Goal: Transaction & Acquisition: Download file/media

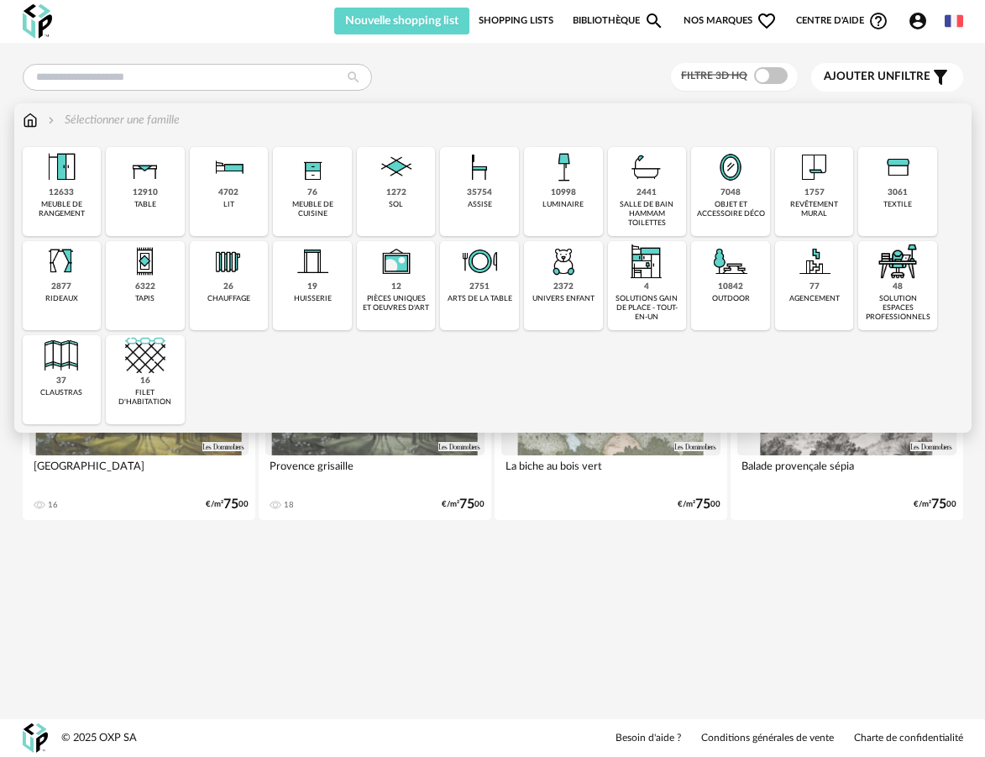
click at [748, 197] on div "7048 objet et accessoire déco" at bounding box center [730, 191] width 79 height 89
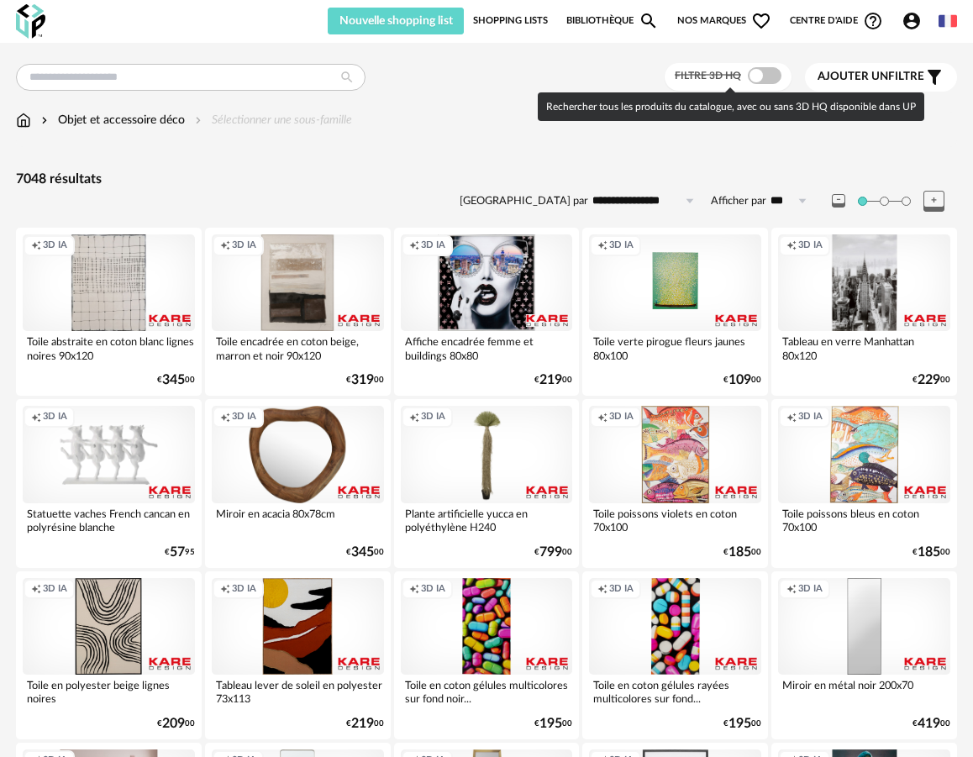
click at [767, 78] on span at bounding box center [765, 75] width 34 height 17
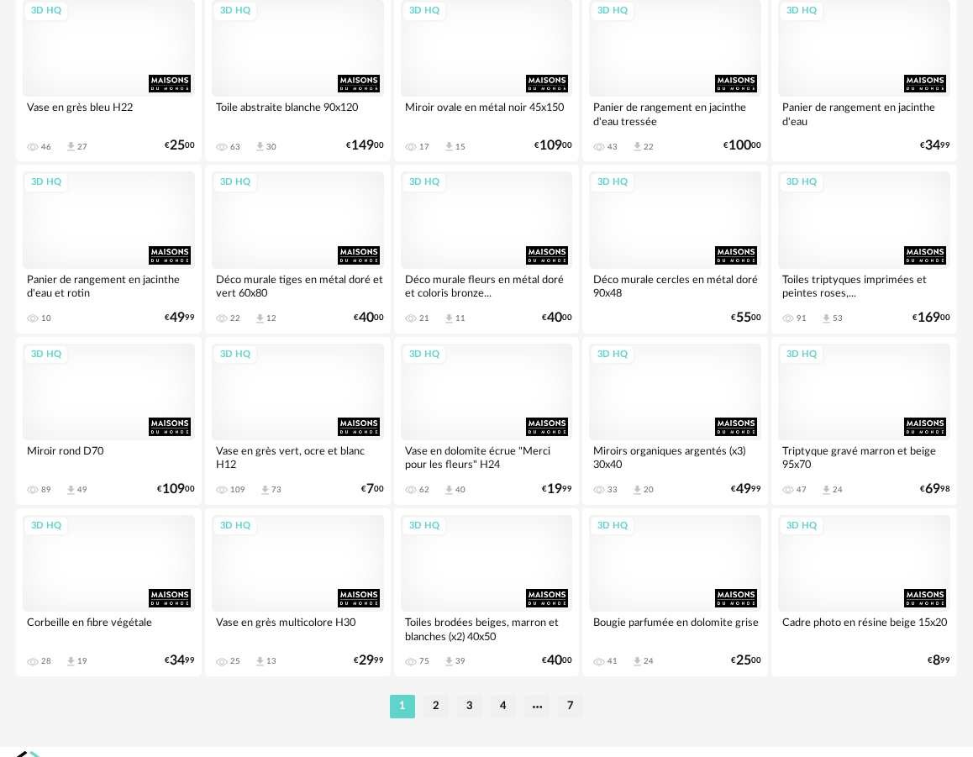
scroll to position [3006, 0]
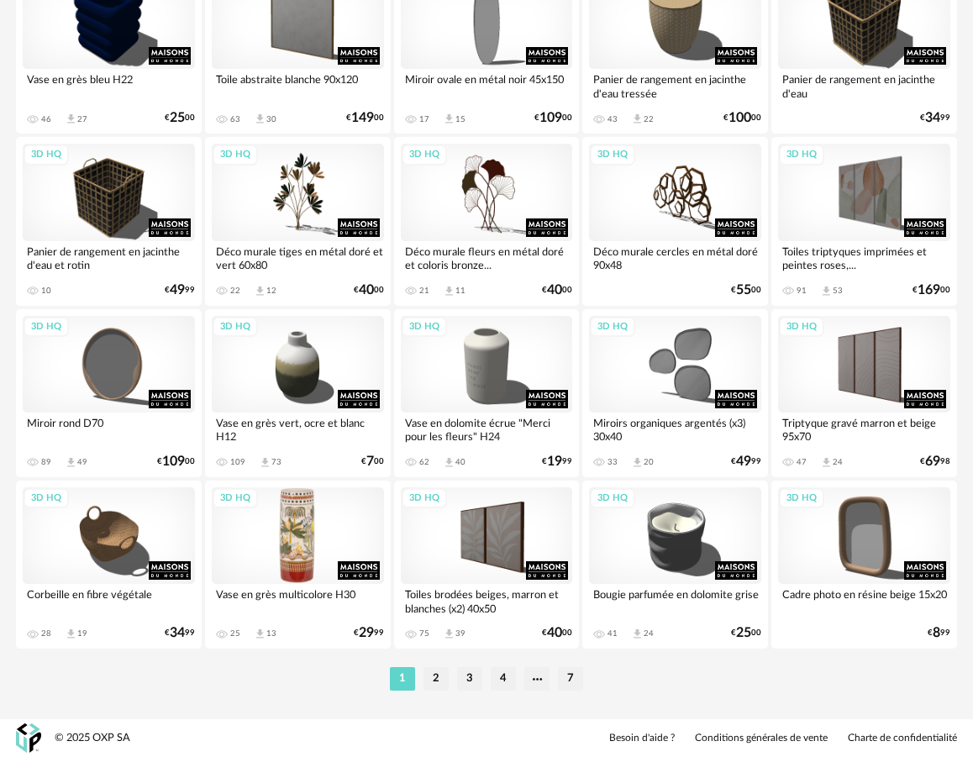
click at [294, 551] on div "3D HQ" at bounding box center [298, 535] width 172 height 97
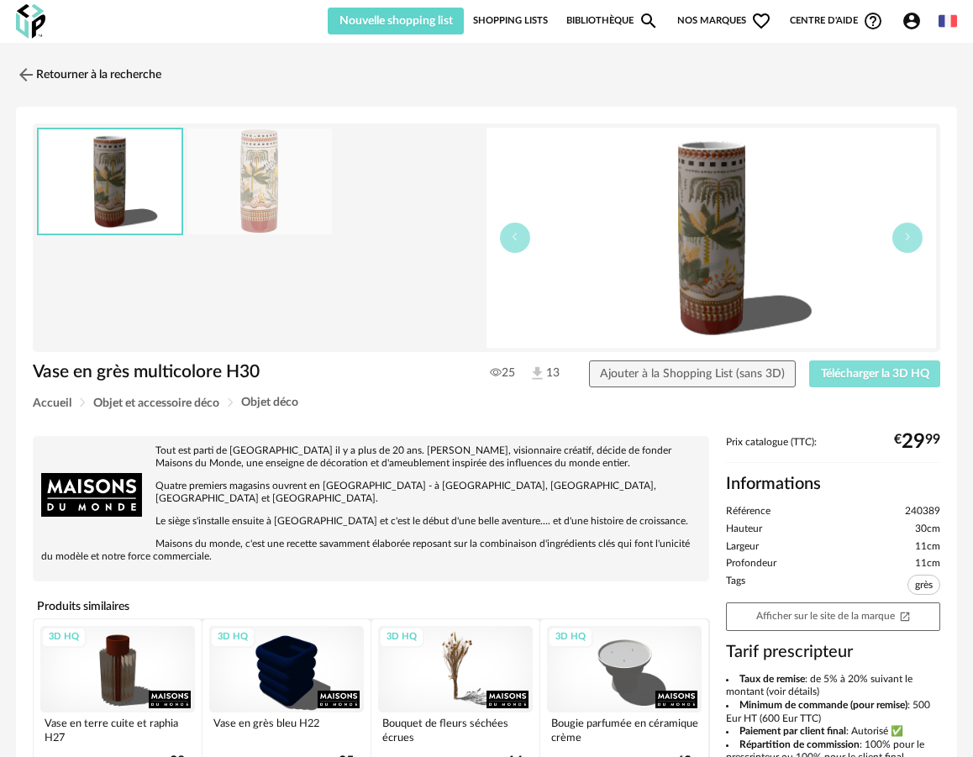
click at [846, 374] on span "Télécharger la 3D HQ" at bounding box center [875, 374] width 108 height 12
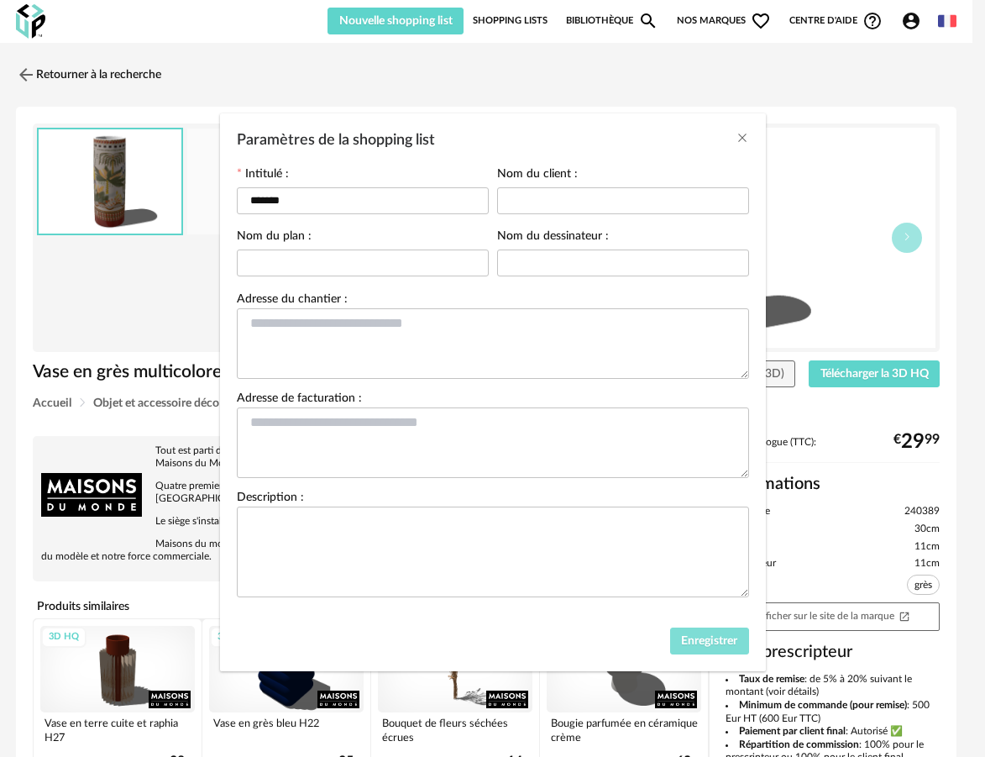
click at [703, 647] on span "Enregistrer" at bounding box center [709, 641] width 56 height 12
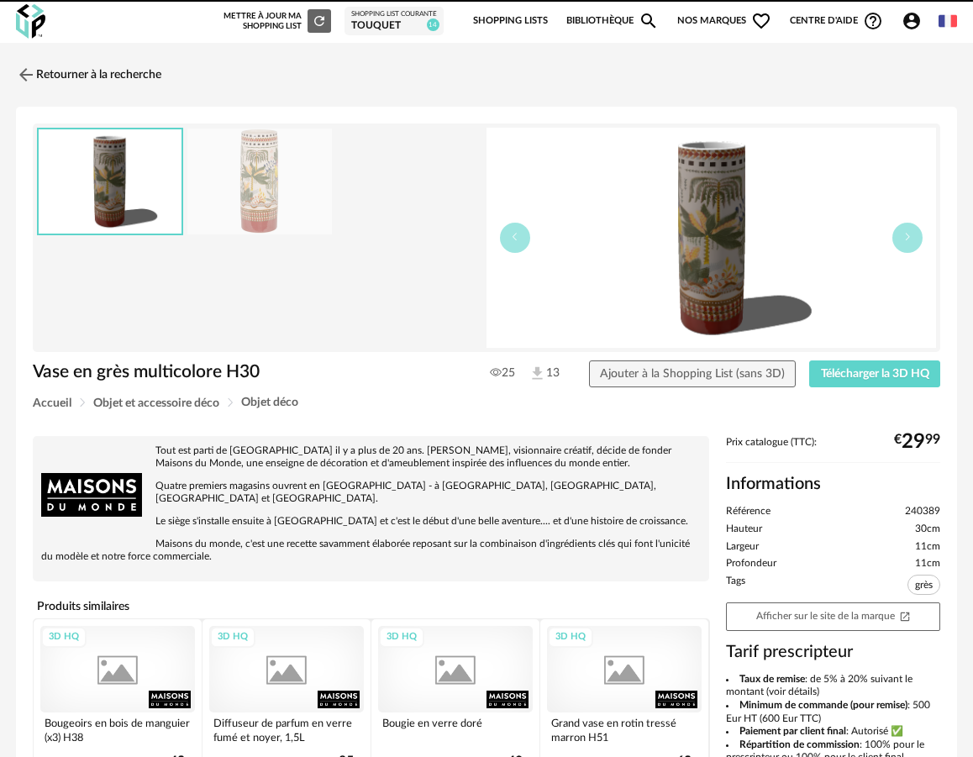
scroll to position [3, 0]
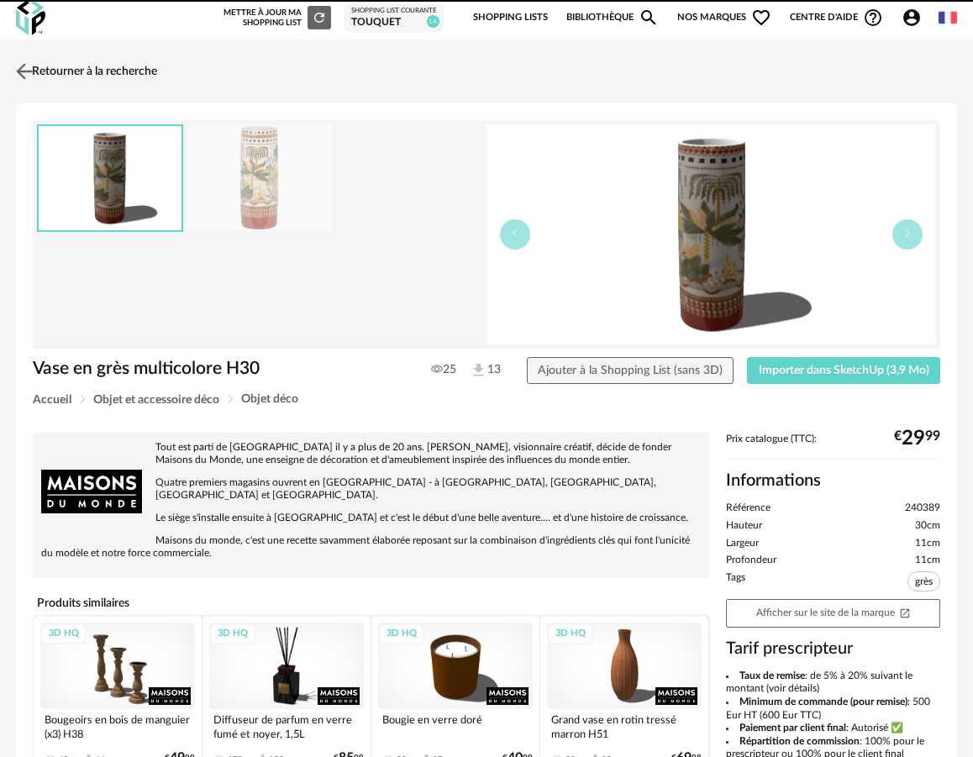
click at [89, 61] on link "Retourner à la recherche" at bounding box center [84, 71] width 145 height 37
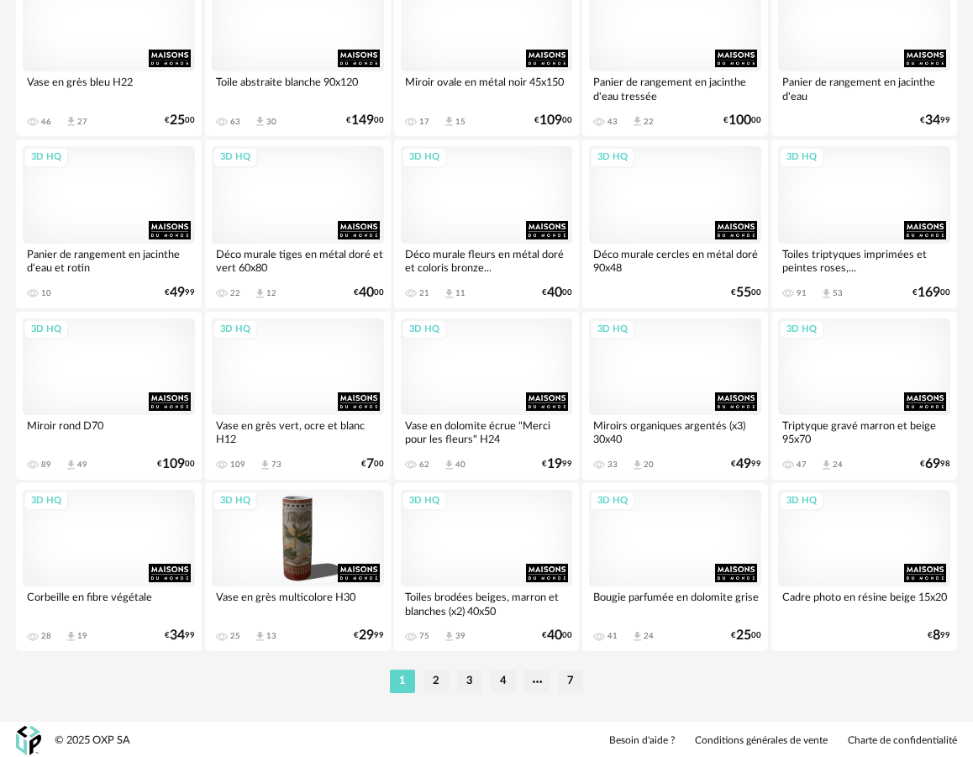
scroll to position [3006, 0]
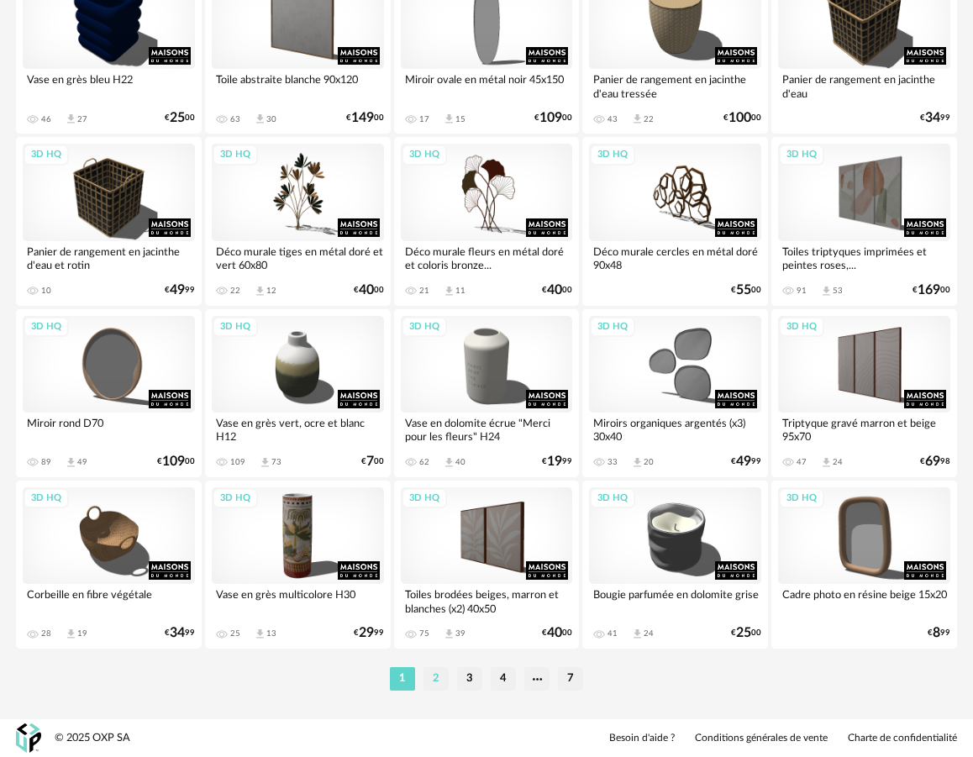
click at [444, 677] on li "2" at bounding box center [435, 679] width 25 height 24
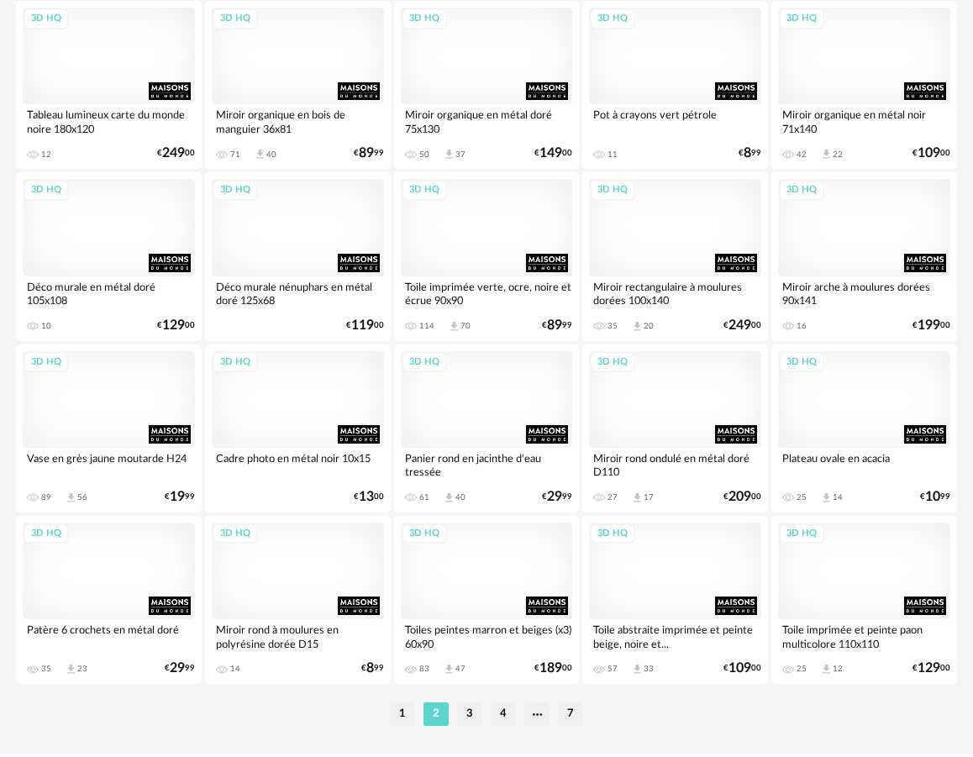
scroll to position [3006, 0]
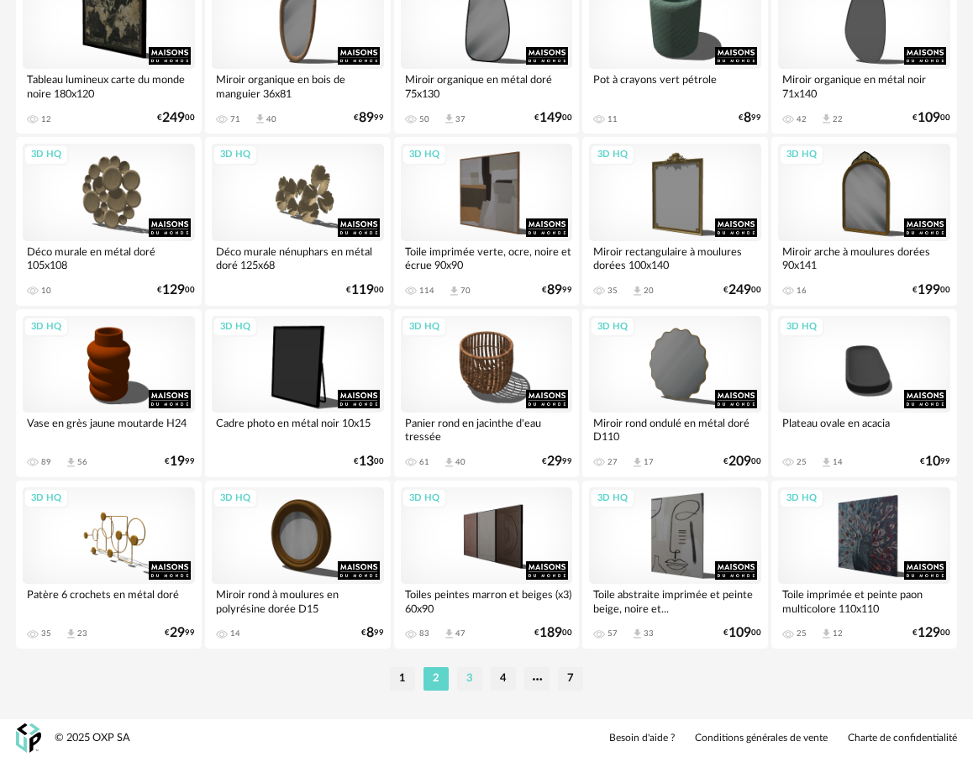
click at [471, 675] on li "3" at bounding box center [469, 679] width 25 height 24
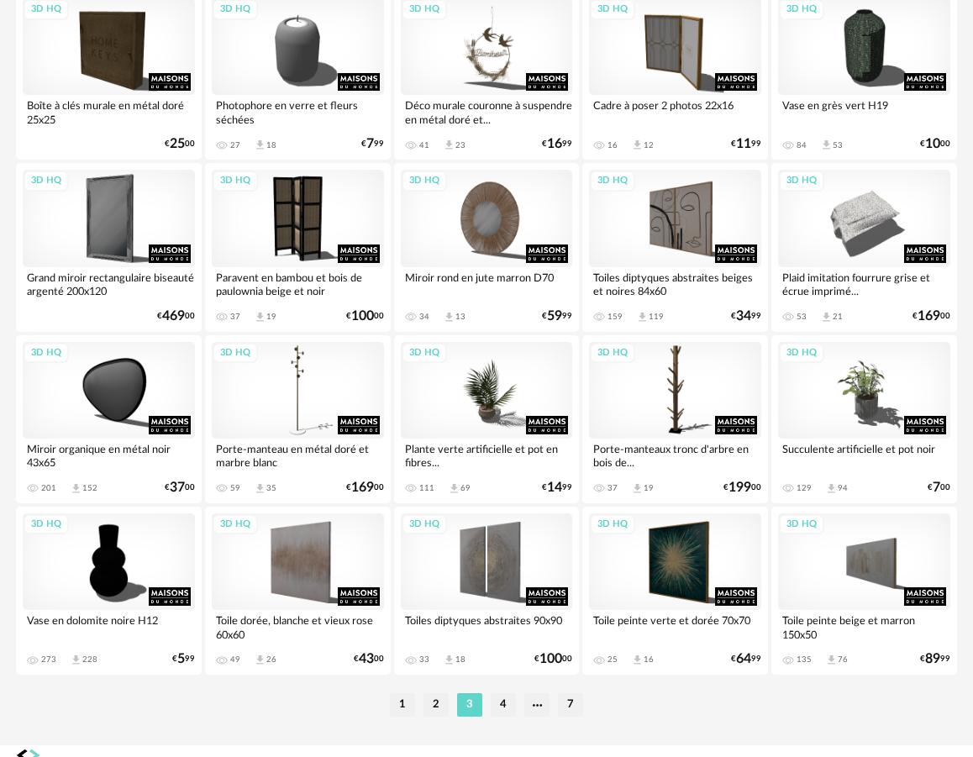
scroll to position [3006, 0]
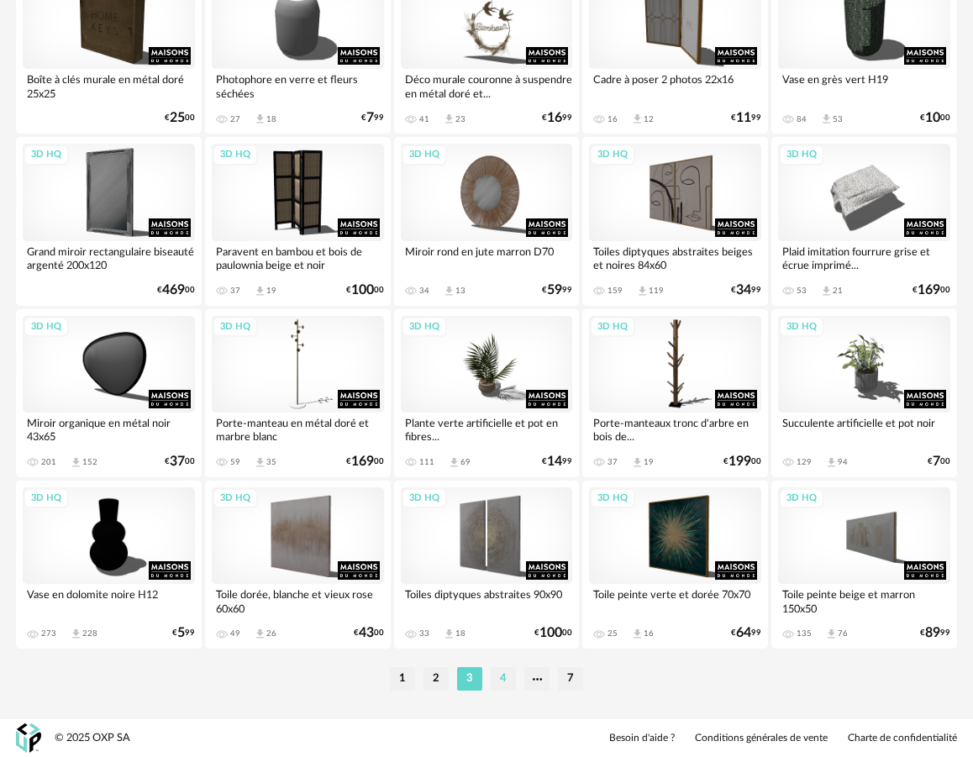
click at [496, 678] on li "4" at bounding box center [503, 679] width 25 height 24
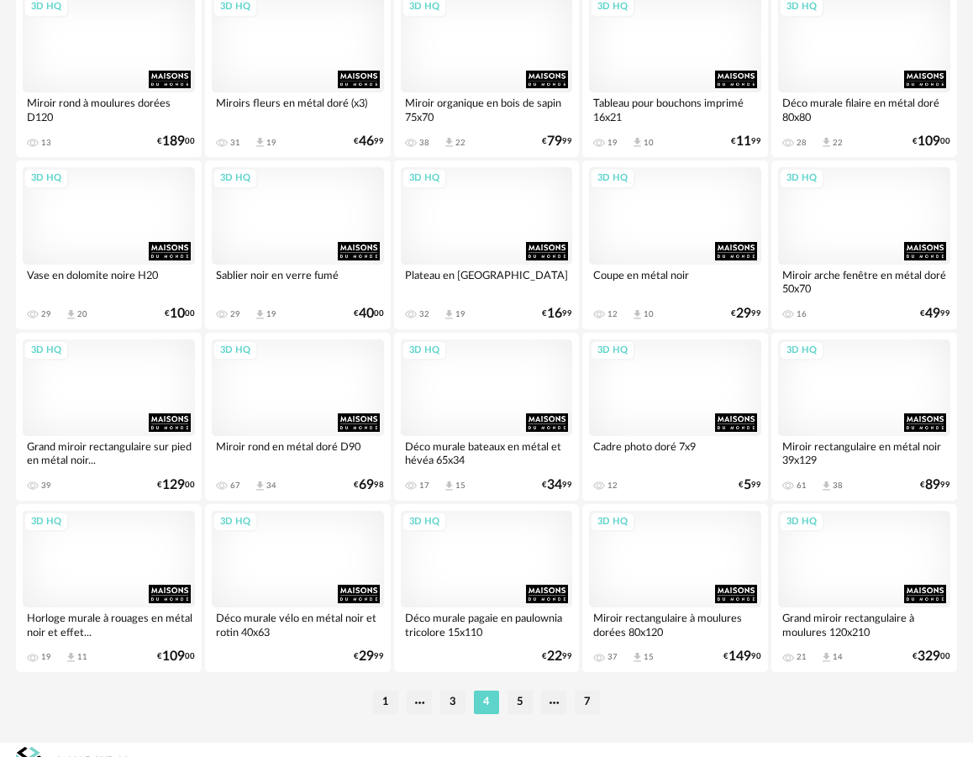
scroll to position [3006, 0]
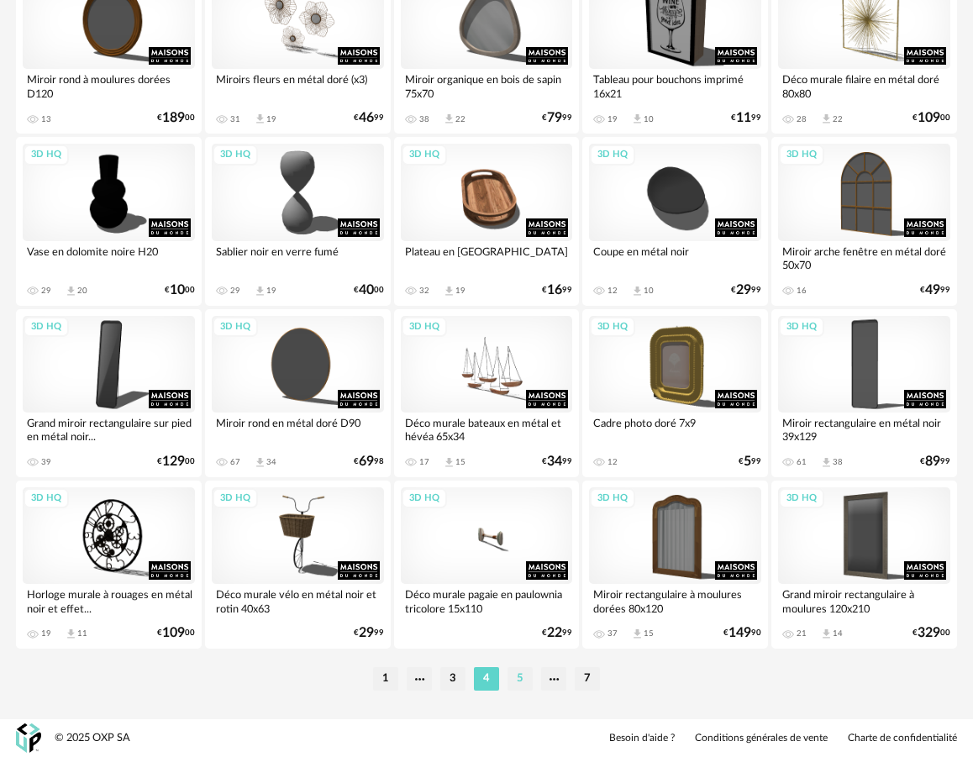
click at [528, 675] on li "5" at bounding box center [519, 679] width 25 height 24
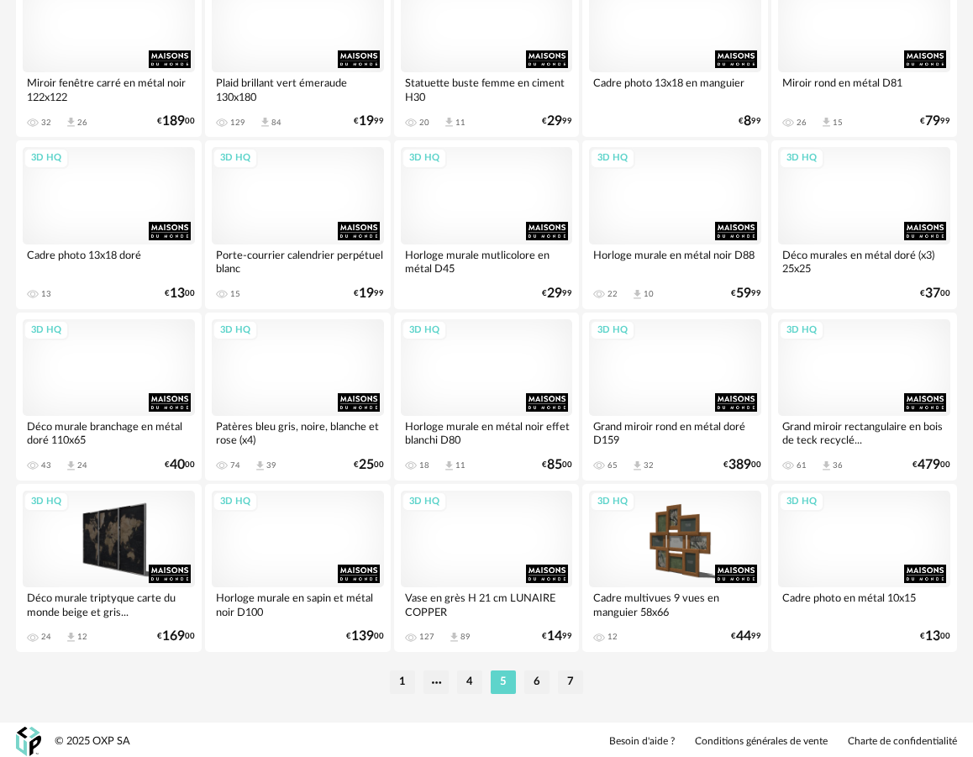
scroll to position [3006, 0]
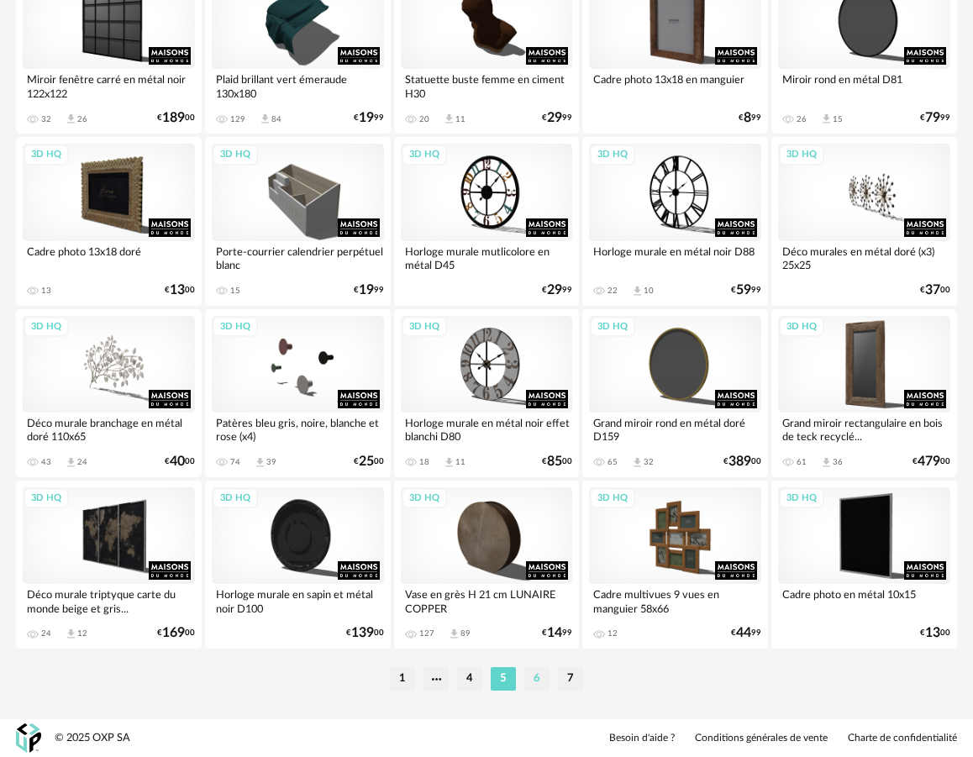
click at [534, 675] on li "6" at bounding box center [536, 679] width 25 height 24
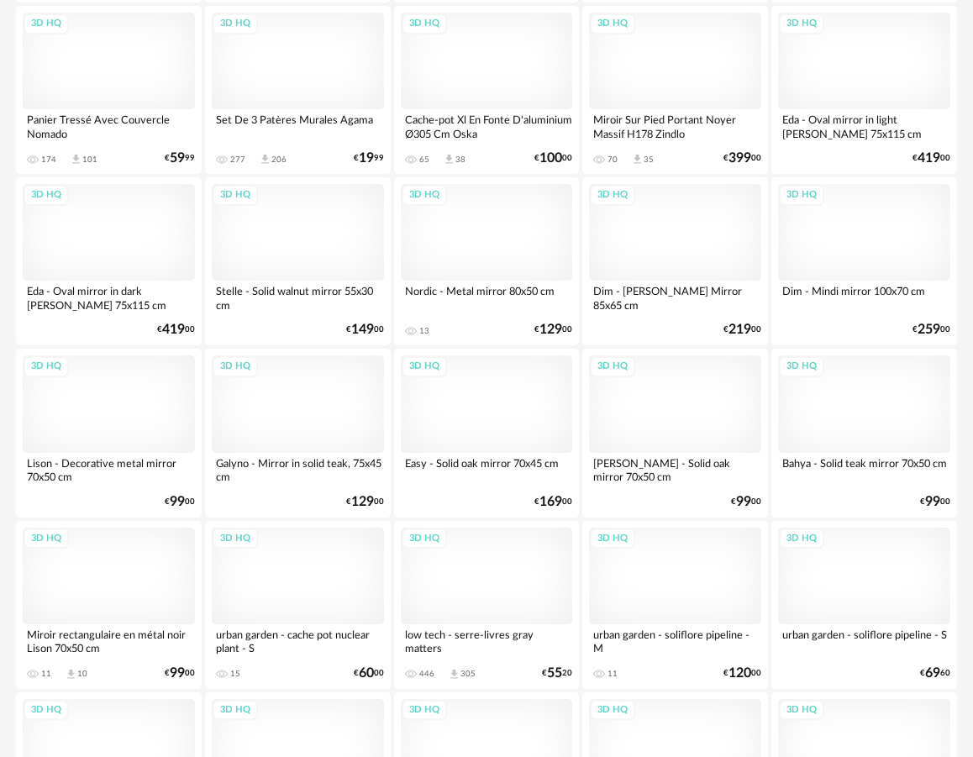
scroll to position [3006, 0]
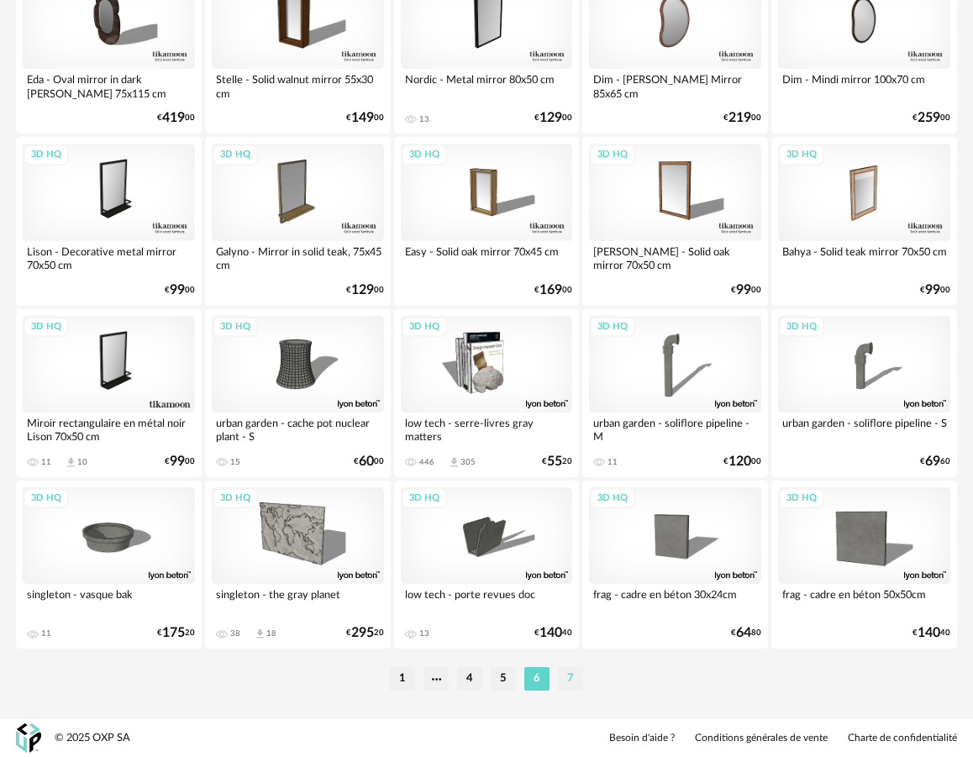
click at [572, 680] on li "7" at bounding box center [570, 679] width 25 height 24
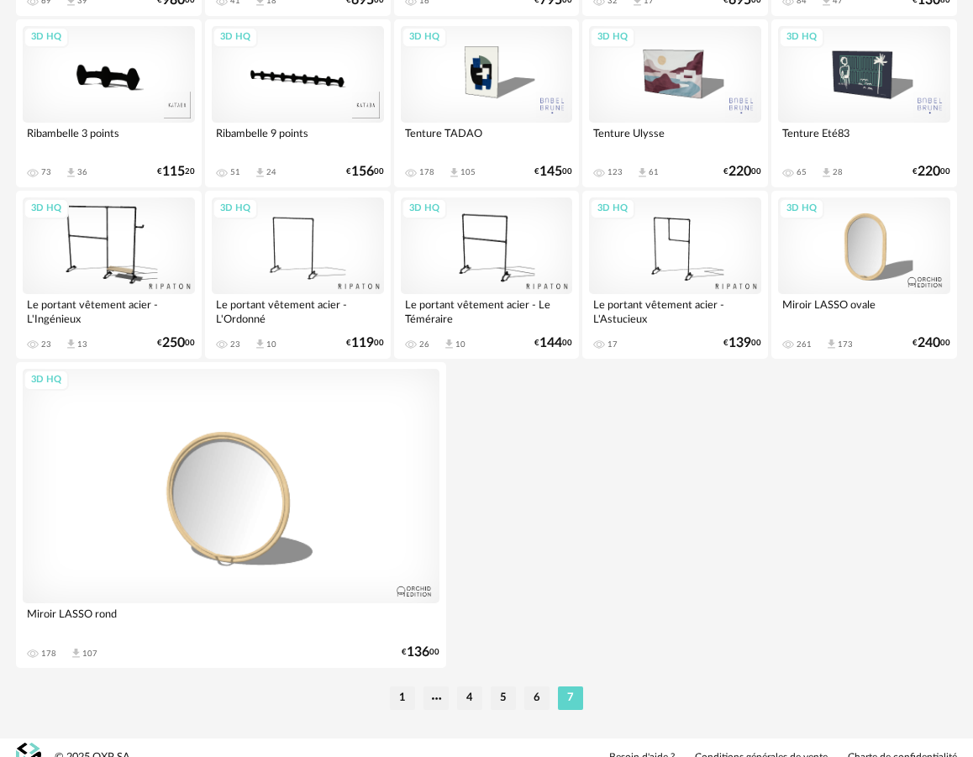
scroll to position [897, 0]
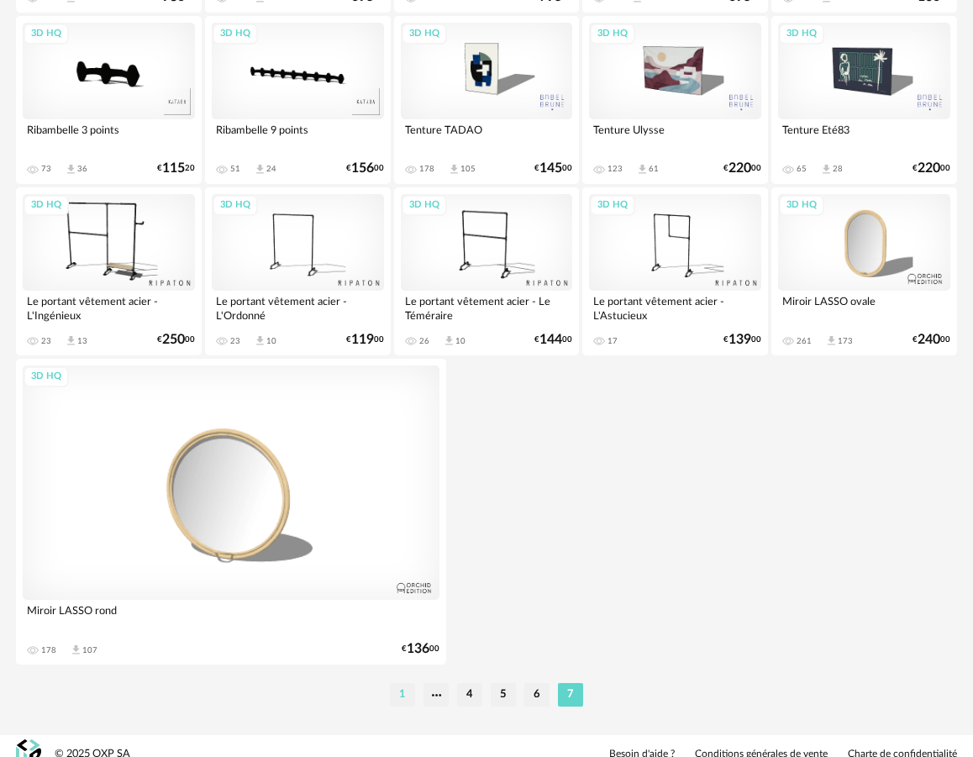
click at [403, 690] on li "1" at bounding box center [402, 695] width 25 height 24
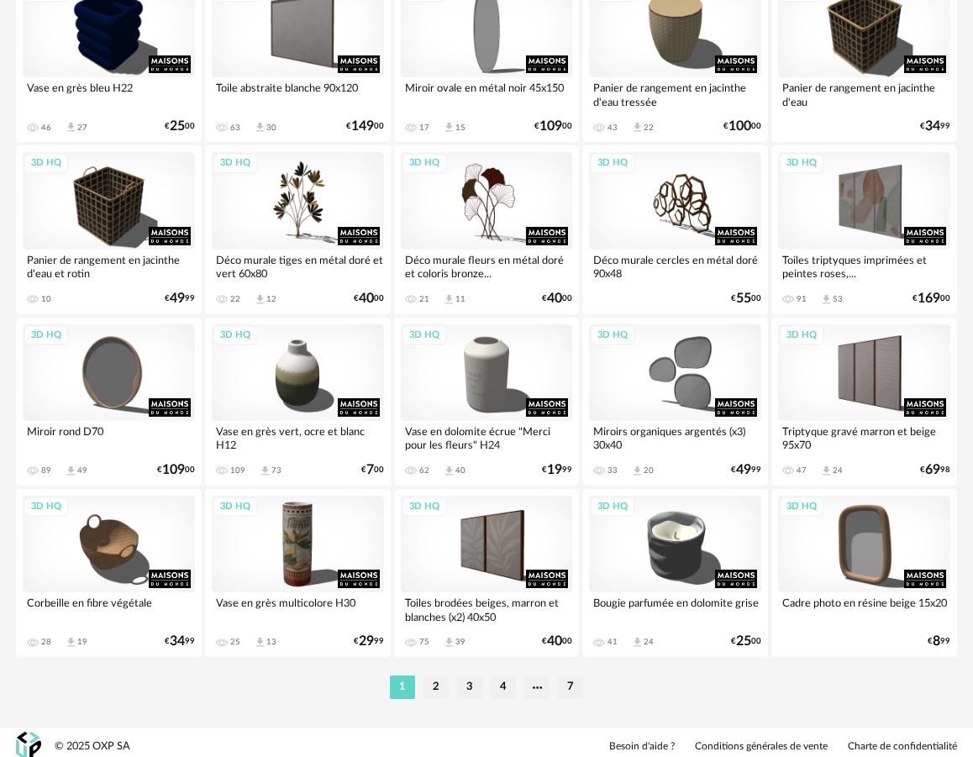
scroll to position [3006, 0]
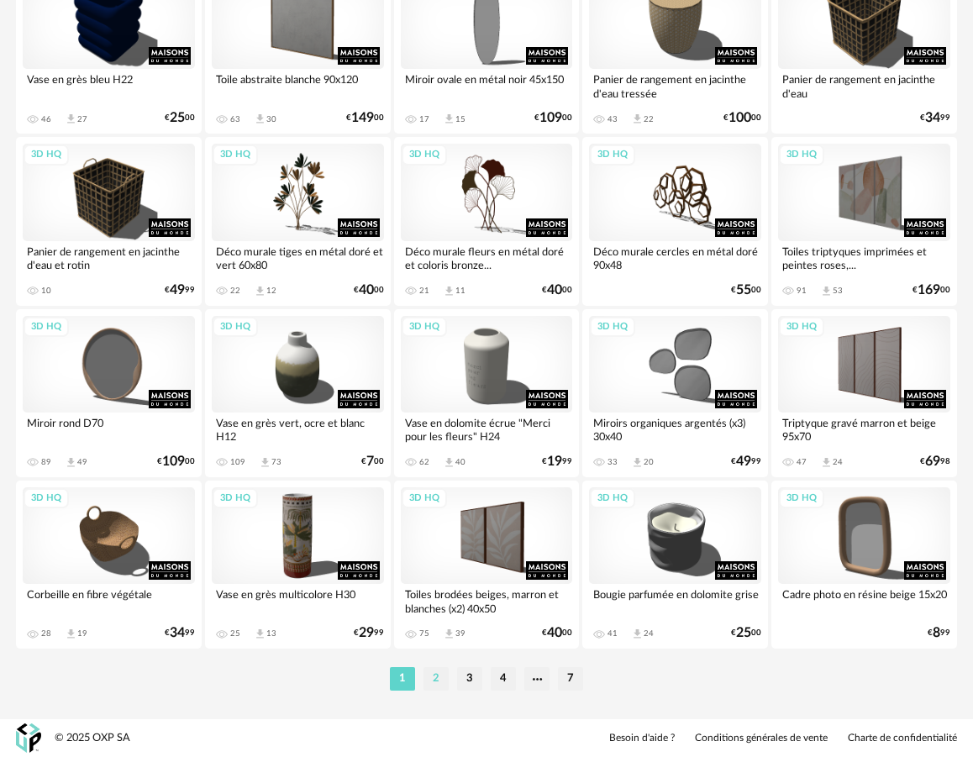
click at [440, 683] on li "2" at bounding box center [435, 679] width 25 height 24
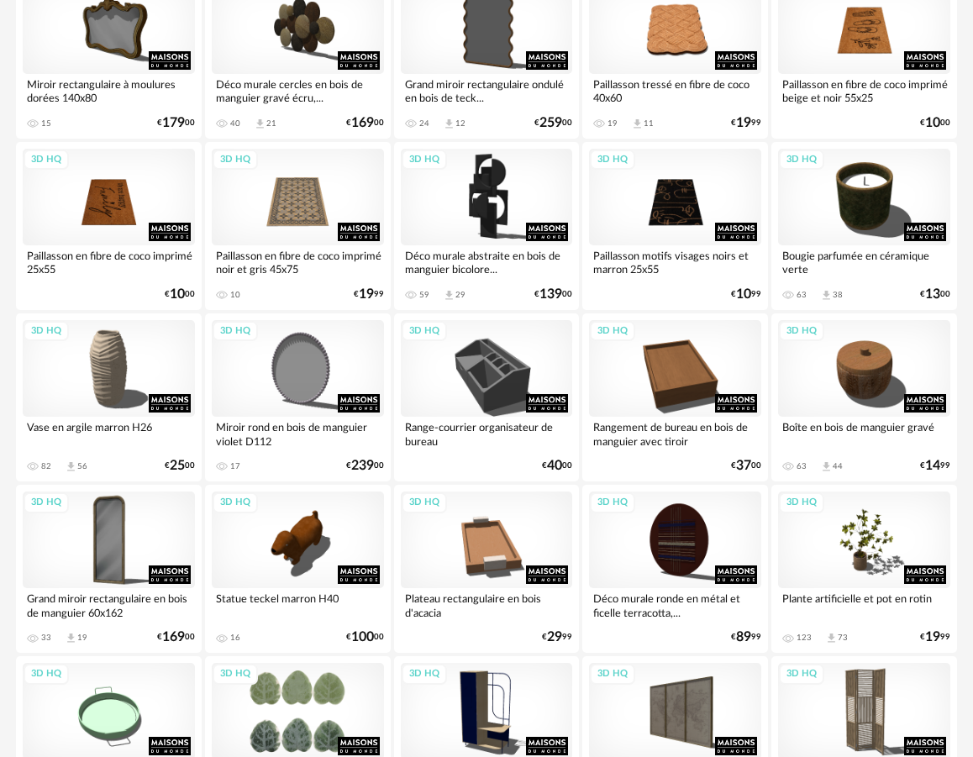
scroll to position [1309, 0]
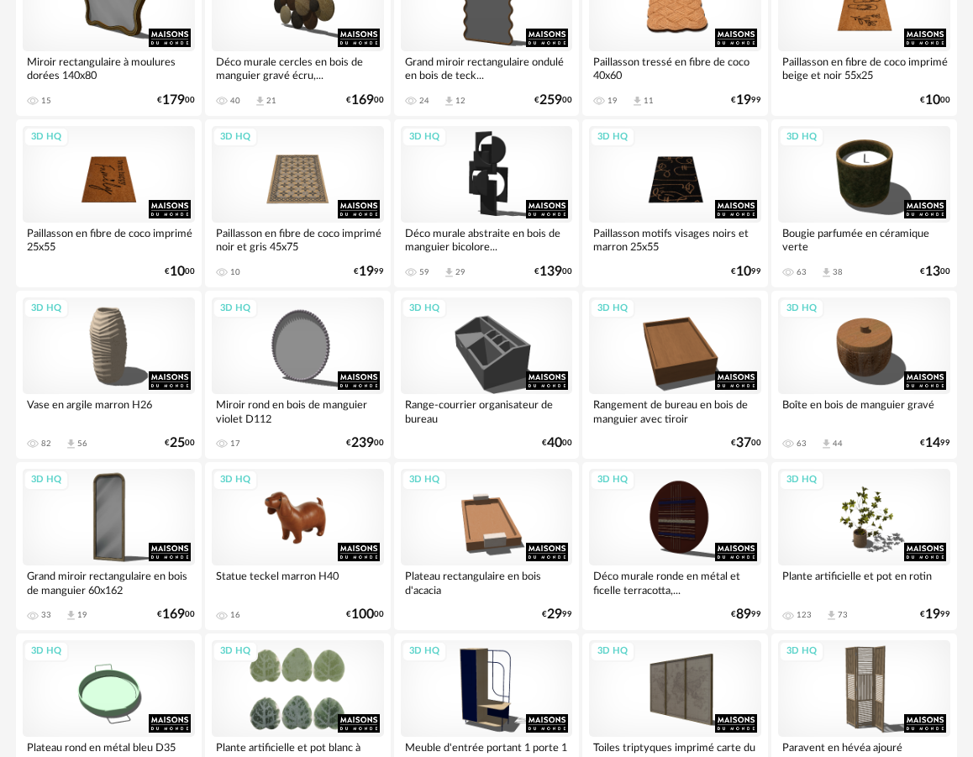
click at [305, 535] on div "3D HQ" at bounding box center [298, 517] width 172 height 97
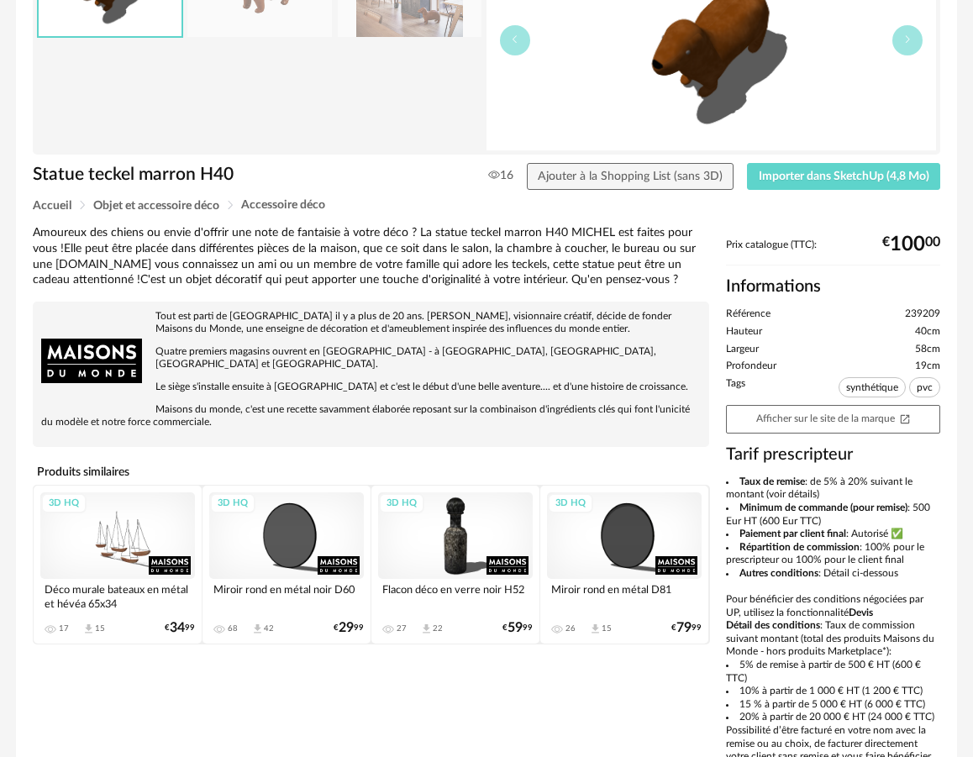
scroll to position [324, 0]
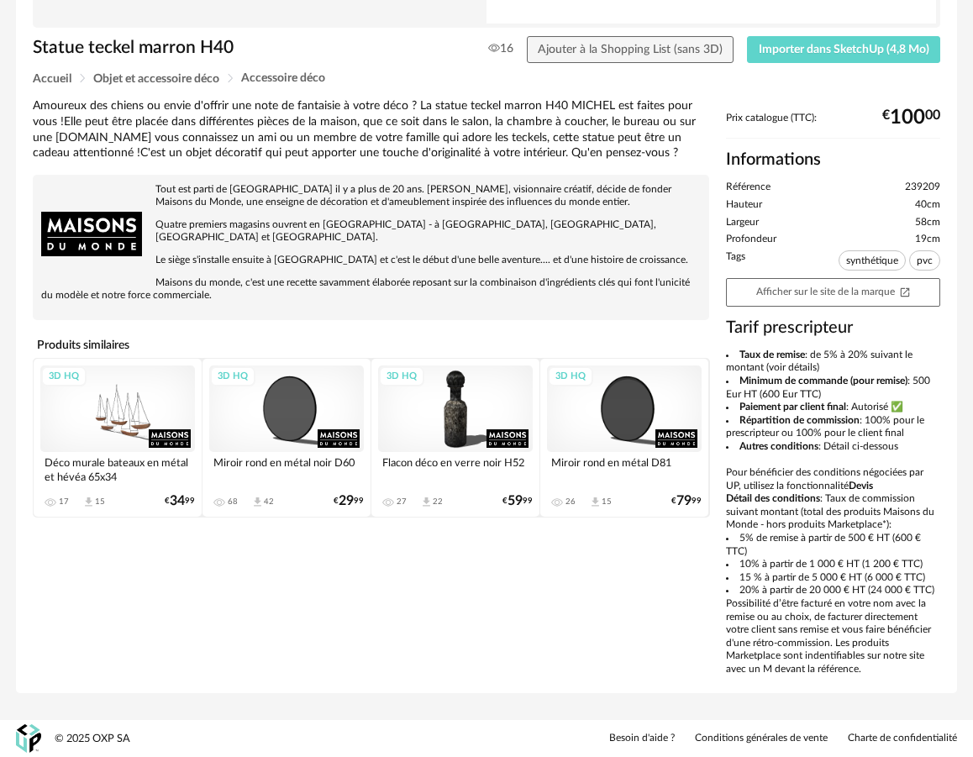
click at [448, 417] on div "3D HQ" at bounding box center [455, 408] width 155 height 87
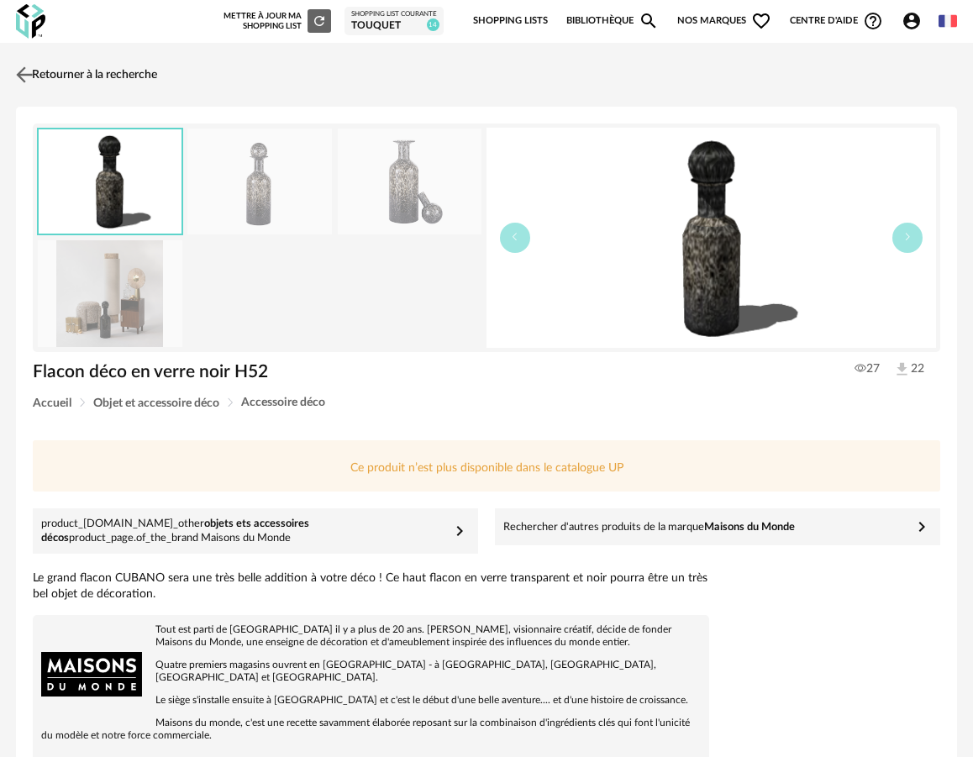
click at [102, 69] on link "Retourner à la recherche" at bounding box center [84, 74] width 145 height 37
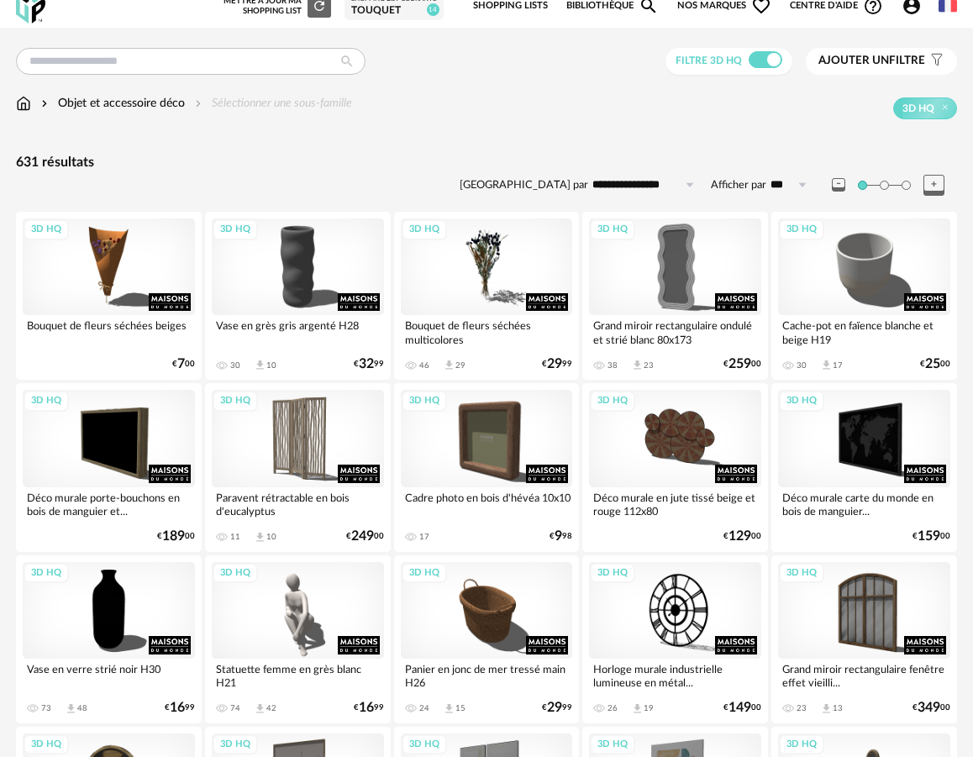
scroll to position [322, 0]
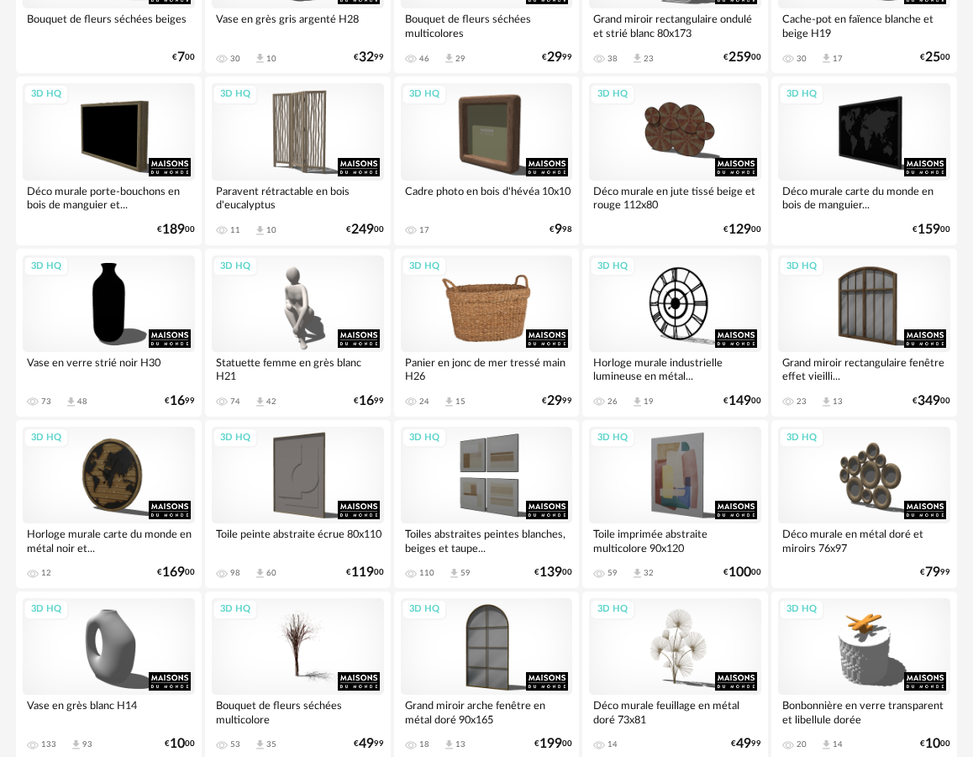
click at [484, 318] on div "3D HQ" at bounding box center [487, 303] width 172 height 97
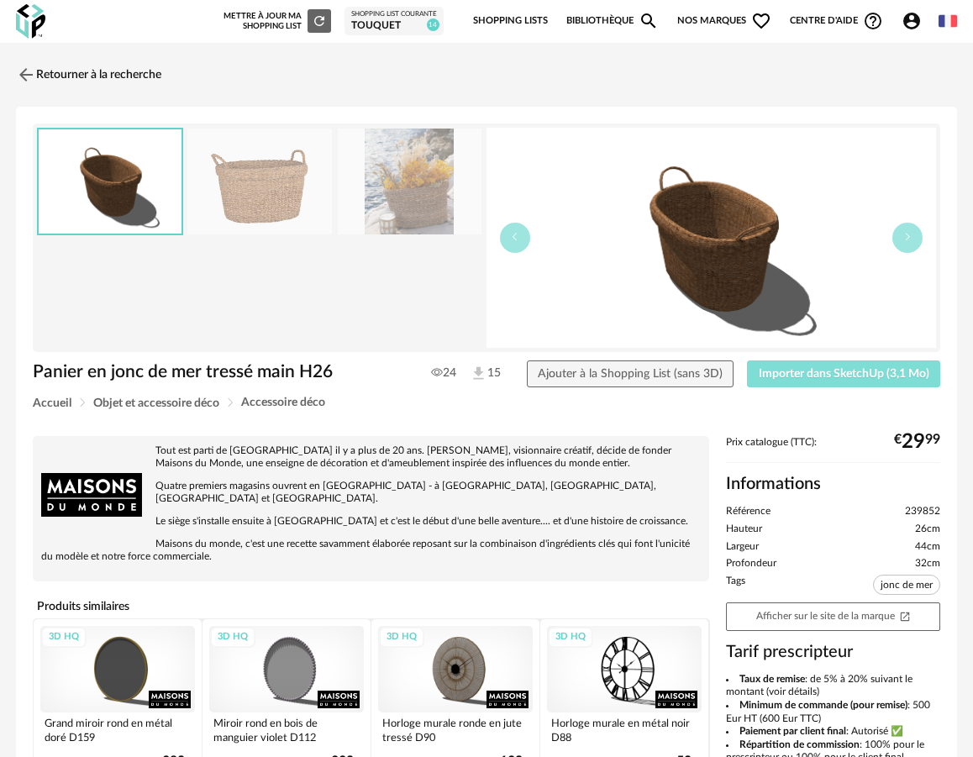
click at [865, 377] on span "Importer dans SketchUp (3,1 Mo)" at bounding box center [844, 374] width 171 height 12
